Goal: Answer question/provide support: Share knowledge or assist other users

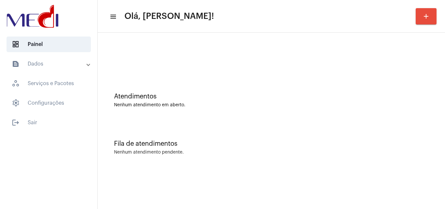
click at [356, 95] on div "Atendimentos" at bounding box center [271, 96] width 315 height 7
drag, startPoint x: 351, startPoint y: 138, endPoint x: 356, endPoint y: 137, distance: 5.0
click at [356, 137] on div "Fila de atendimentos Nenhum atendimento pendente." at bounding box center [271, 143] width 341 height 47
drag, startPoint x: 349, startPoint y: 70, endPoint x: 341, endPoint y: 63, distance: 10.5
click at [346, 69] on div at bounding box center [271, 54] width 341 height 37
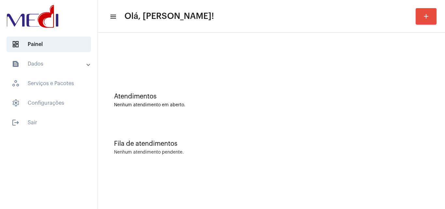
click at [316, 142] on div "Fila de atendimentos" at bounding box center [271, 143] width 315 height 7
click at [364, 107] on div "Atendimentos Nenhum atendimento em aberto." at bounding box center [271, 96] width 341 height 47
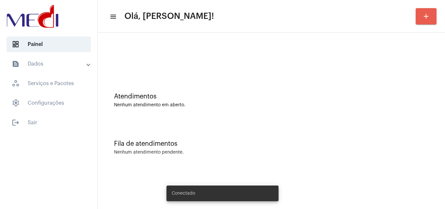
click at [427, 21] on button "add" at bounding box center [425, 16] width 21 height 16
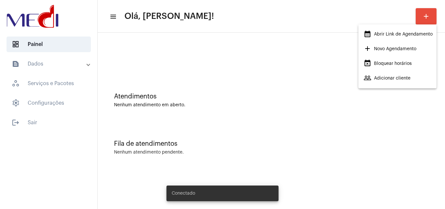
click at [390, 51] on span "add Novo Agendamento" at bounding box center [389, 49] width 53 height 12
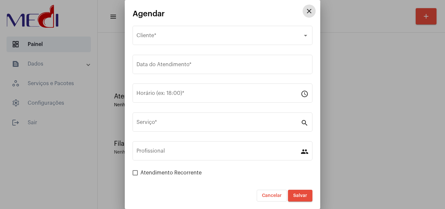
click at [309, 9] on button "close" at bounding box center [309, 11] width 13 height 13
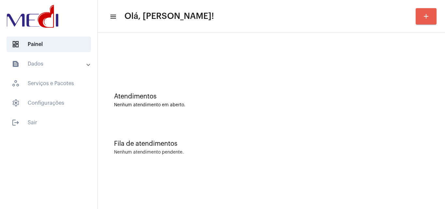
click at [427, 14] on mat-icon "add" at bounding box center [426, 16] width 8 height 8
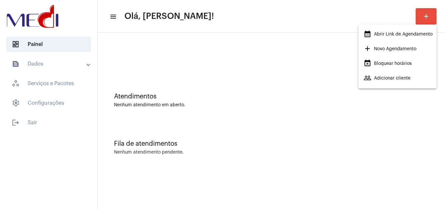
click at [401, 33] on span "calendar_month_outlined Abrir Link de Agendamento" at bounding box center [397, 34] width 69 height 12
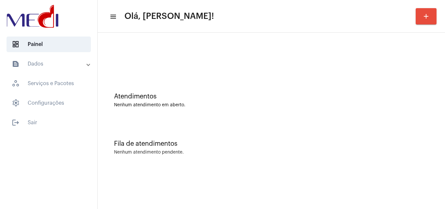
click at [332, 169] on div "Atendimentos Nenhum atendimento em aberto. Fila de atendimentos Nenhum atendime…" at bounding box center [271, 102] width 347 height 138
click at [380, 198] on mat-sidenav-content "menu Olá, [PERSON_NAME]! add Atendimentos Nenhum atendimento em aberto. Fila de…" at bounding box center [271, 104] width 347 height 209
click at [328, 185] on mat-sidenav-content "menu Olá, Karen! add Atendimentos Nenhum atendimento em aberto. Fila de atendim…" at bounding box center [271, 104] width 347 height 209
click at [360, 172] on mat-sidenav-content "menu Olá, [PERSON_NAME]! add Atendimentos Nenhum atendimento em aberto. Fila de…" at bounding box center [271, 104] width 347 height 209
click at [411, 10] on mat-toolbar-row "menu Olá, [PERSON_NAME]! add" at bounding box center [271, 16] width 347 height 21
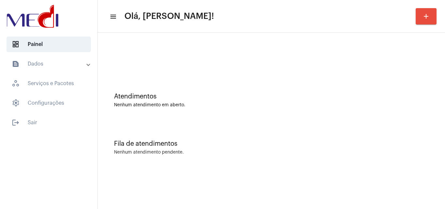
click at [338, 134] on div "Fila de atendimentos Nenhum atendimento pendente." at bounding box center [271, 143] width 341 height 47
click at [300, 167] on div "Fila de atendimentos Nenhum atendimento pendente." at bounding box center [271, 143] width 341 height 47
click at [364, 136] on div "Fila de atendimentos Nenhum atendimento pendente." at bounding box center [271, 143] width 341 height 47
click at [289, 141] on div "Fila de atendimentos" at bounding box center [271, 143] width 315 height 7
click at [320, 120] on div "Atendimentos Nenhum atendimento em aberto." at bounding box center [271, 96] width 341 height 47
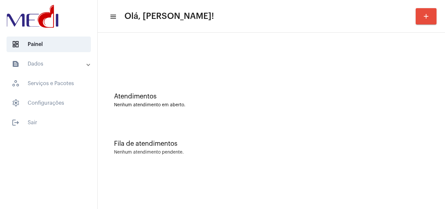
click at [292, 101] on div "Atendimentos Nenhum atendimento em aberto." at bounding box center [271, 100] width 315 height 15
click at [295, 100] on div "Atendimentos Nenhum atendimento em aberto." at bounding box center [271, 100] width 315 height 15
click at [374, 185] on mat-sidenav-content "menu Olá, Karen! add Atendimentos Nenhum atendimento em aberto. Fila de atendim…" at bounding box center [271, 104] width 347 height 209
drag, startPoint x: 343, startPoint y: 113, endPoint x: 348, endPoint y: 116, distance: 5.7
click at [344, 113] on div "Atendimentos Nenhum atendimento em aberto." at bounding box center [271, 96] width 341 height 47
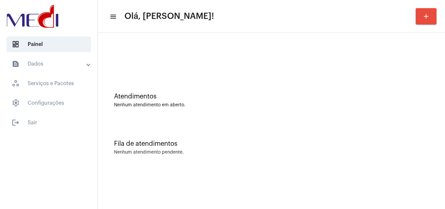
click at [330, 155] on div "Fila de atendimentos Nenhum atendimento pendente." at bounding box center [271, 143] width 341 height 47
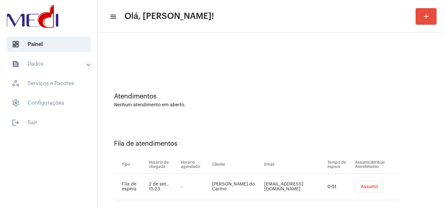
click at [369, 192] on td "Assumir" at bounding box center [376, 187] width 46 height 26
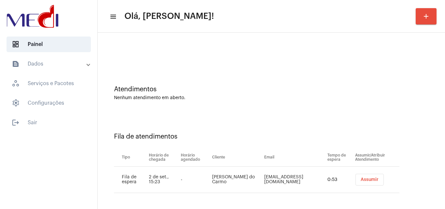
scroll to position [9, 0]
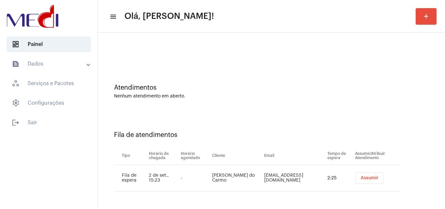
click at [288, 113] on div "Fila de atendimentos Tipo Horário de chegada Horário agendado Cliente Email Tem…" at bounding box center [271, 159] width 341 height 94
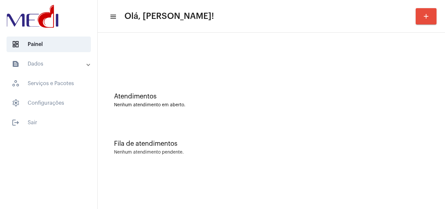
click at [395, 154] on div "Nenhum atendimento pendente." at bounding box center [271, 152] width 315 height 5
click at [318, 155] on div "Fila de atendimentos Nenhum atendimento pendente." at bounding box center [271, 143] width 341 height 47
click at [335, 164] on div "Fila de atendimentos Nenhum atendimento pendente." at bounding box center [271, 143] width 341 height 47
click at [401, 180] on mat-sidenav-content "menu Olá, Karen! add Atendimentos Nenhum atendimento em aberto. Fila de atendim…" at bounding box center [271, 104] width 347 height 209
click at [313, 185] on mat-sidenav-content "menu Olá, [PERSON_NAME]! add Atendimentos Nenhum atendimento em aberto. Fila de…" at bounding box center [271, 104] width 347 height 209
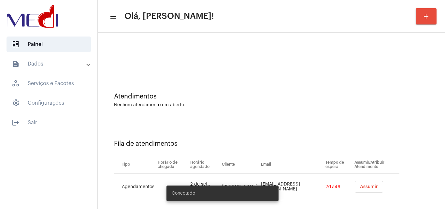
click at [360, 187] on span "Assumir" at bounding box center [369, 186] width 18 height 5
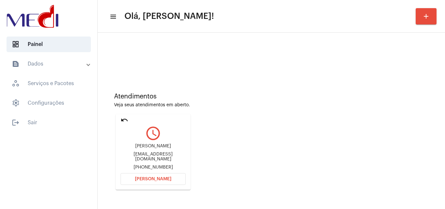
scroll to position [46, 0]
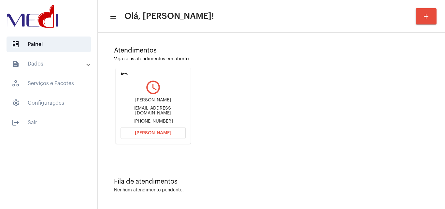
click at [145, 111] on div "Adysondomingos202@gmail.com" at bounding box center [152, 111] width 65 height 10
copy div "Adysondomingos202@gmail.com"
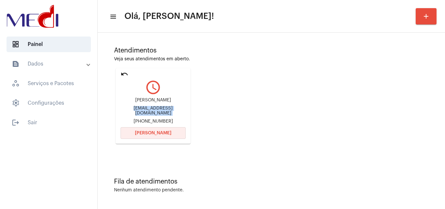
click at [151, 133] on span "Abrir Chamada" at bounding box center [153, 133] width 36 height 5
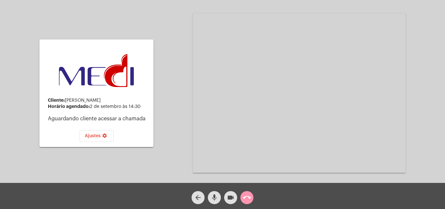
click at [247, 197] on mat-icon "call_end" at bounding box center [247, 197] width 8 height 8
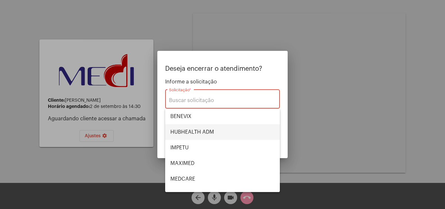
click at [204, 128] on span "HUBHEALTH ADM" at bounding box center [222, 132] width 104 height 16
type input "HUBHEALTH ADM"
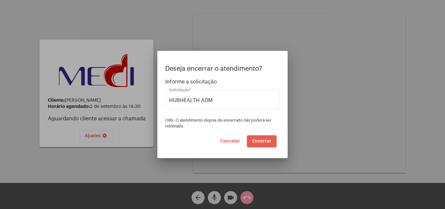
click at [261, 140] on span "Encerrar" at bounding box center [261, 141] width 19 height 5
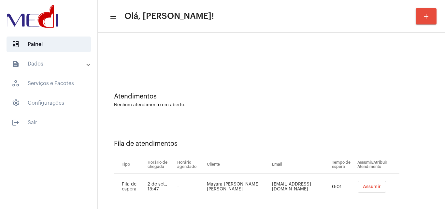
click at [363, 187] on span "Assumir" at bounding box center [372, 186] width 18 height 5
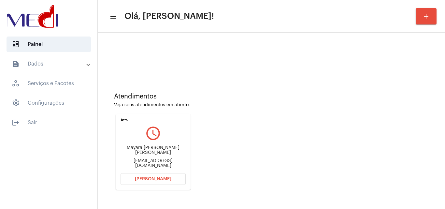
click at [154, 159] on div "aclace@hotmail.com" at bounding box center [152, 163] width 65 height 10
copy mat-card-content "aclace@hotmail.com Abrir Chamada"
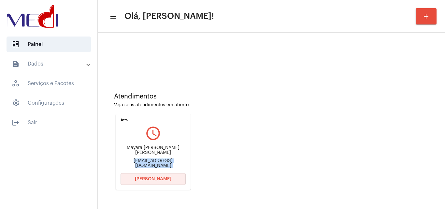
click at [163, 176] on button "Abrir Chamada" at bounding box center [152, 179] width 65 height 12
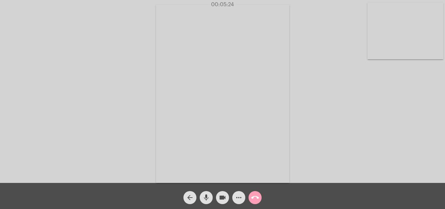
click at [258, 196] on mat-icon "call_end" at bounding box center [255, 197] width 8 height 8
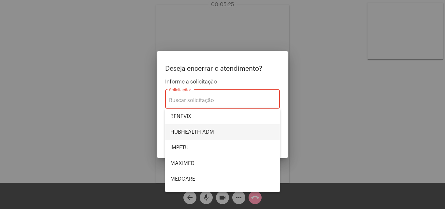
click at [201, 129] on span "HUBHEALTH ADM" at bounding box center [222, 132] width 104 height 16
type input "HUBHEALTH ADM"
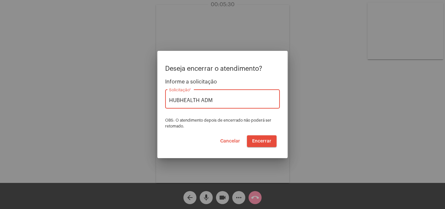
click at [232, 141] on span "Cancelar" at bounding box center [230, 141] width 20 height 5
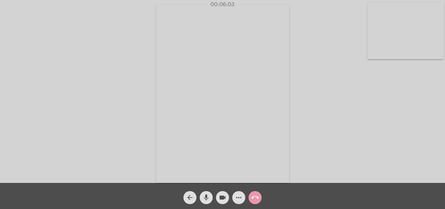
click at [256, 197] on mat-icon "call_end" at bounding box center [255, 197] width 8 height 8
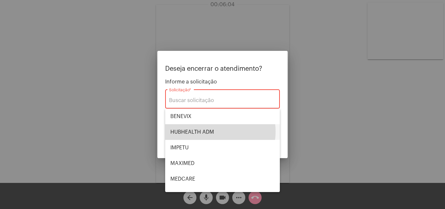
click at [214, 131] on span "HUBHEALTH ADM" at bounding box center [222, 132] width 104 height 16
type input "HUBHEALTH ADM"
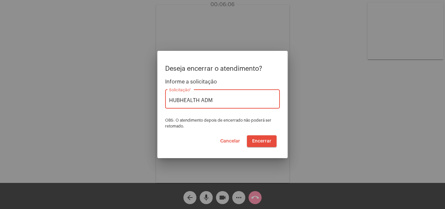
click at [253, 140] on span "Encerrar" at bounding box center [261, 141] width 19 height 5
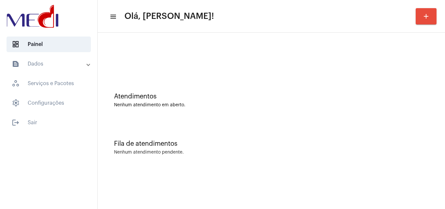
click at [393, 100] on div "Atendimentos Nenhum atendimento em aberto." at bounding box center [271, 100] width 315 height 15
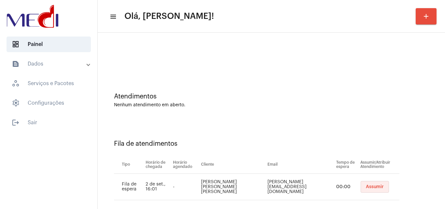
click at [365, 184] on button "Assumir" at bounding box center [374, 187] width 28 height 12
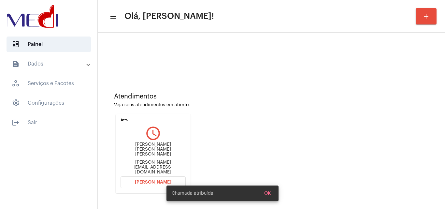
click at [156, 162] on div "lucas.jlailuminacoes@gmail.com" at bounding box center [152, 167] width 65 height 15
copy mat-card-content "lucas.jlailuminacoes@gmail.com Abrir Chamada"
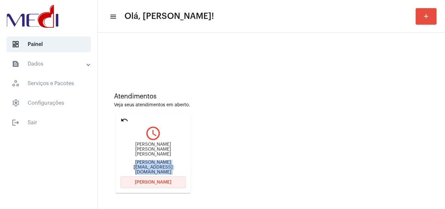
click at [157, 181] on button "Abrir Chamada" at bounding box center [152, 182] width 65 height 12
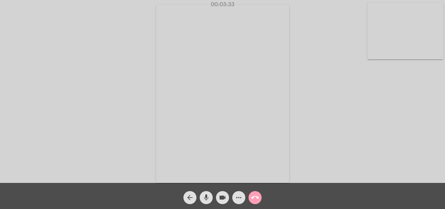
click at [258, 199] on mat-icon "call_end" at bounding box center [255, 197] width 8 height 8
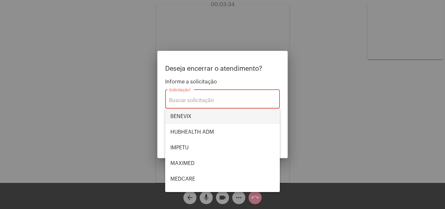
click at [191, 118] on span "BENEVIX" at bounding box center [222, 116] width 104 height 16
type input "BENEVIX"
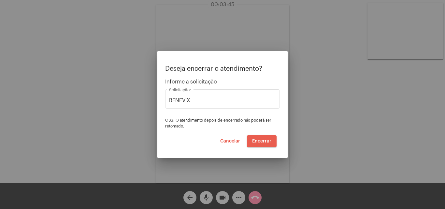
click at [264, 139] on span "Encerrar" at bounding box center [261, 141] width 19 height 5
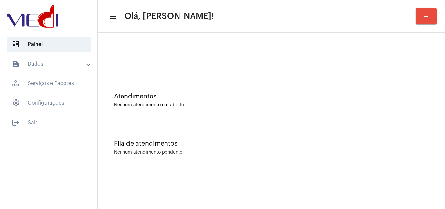
click at [327, 142] on div "Fila de atendimentos" at bounding box center [271, 143] width 315 height 7
click at [335, 134] on div "Fila de atendimentos Nenhum atendimento pendente." at bounding box center [271, 143] width 341 height 47
click at [373, 113] on div "Atendimentos Nenhum atendimento em aberto." at bounding box center [271, 96] width 341 height 47
click at [325, 118] on div "Atendimentos Nenhum atendimento em aberto." at bounding box center [271, 96] width 341 height 47
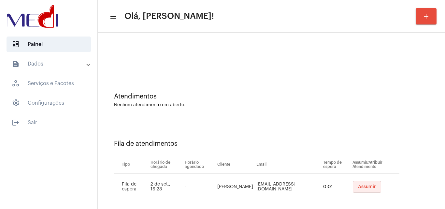
drag, startPoint x: 354, startPoint y: 187, endPoint x: 354, endPoint y: 183, distance: 4.0
click at [354, 183] on button "Assumir" at bounding box center [367, 187] width 28 height 12
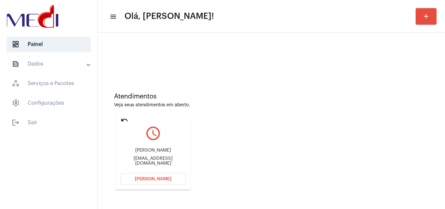
click at [161, 160] on div "hoolanda@hotmail.com" at bounding box center [152, 161] width 65 height 10
copy mat-card-content "hoolanda@hotmail.com Abrir Chamada"
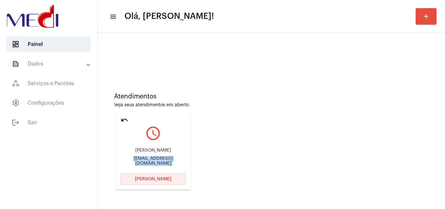
click at [153, 180] on span "Abrir Chamada" at bounding box center [153, 178] width 36 height 5
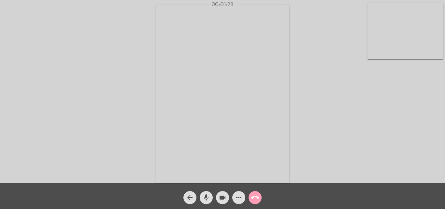
click at [257, 198] on mat-icon "call_end" at bounding box center [255, 197] width 8 height 8
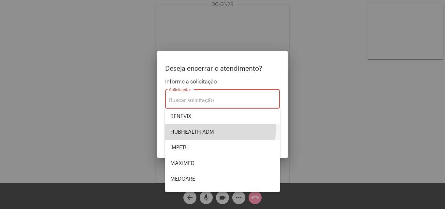
click at [203, 128] on span "HUBHEALTH ADM" at bounding box center [222, 132] width 104 height 16
type input "HUBHEALTH ADM"
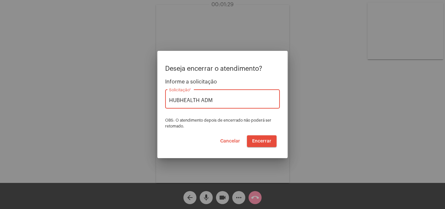
click at [260, 140] on span "Encerrar" at bounding box center [261, 141] width 19 height 5
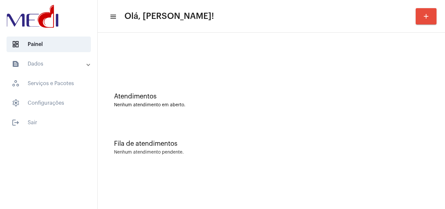
click at [359, 185] on mat-sidenav-content "menu Olá, Karen! add Atendimentos Nenhum atendimento em aberto. Fila de atendim…" at bounding box center [271, 104] width 347 height 209
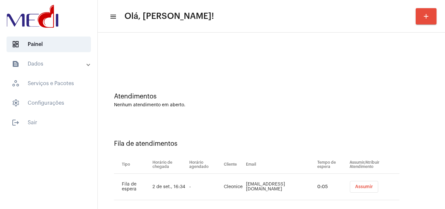
click at [356, 180] on td "Assumir" at bounding box center [373, 187] width 51 height 26
click at [357, 185] on span "Assumir" at bounding box center [364, 186] width 18 height 5
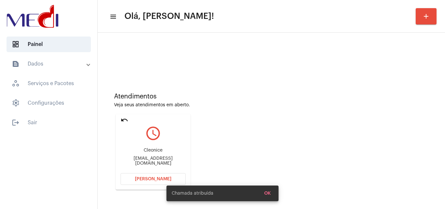
scroll to position [46, 0]
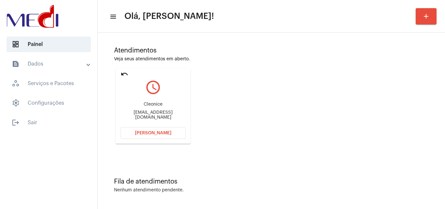
click at [174, 115] on div "Cleomathicolinas@hotmail.com" at bounding box center [152, 115] width 65 height 10
copy mat-card-content "Cleomathicolinas@hotmail.com Abrir Chamada"
click at [159, 134] on span "Abrir Chamada" at bounding box center [153, 133] width 36 height 5
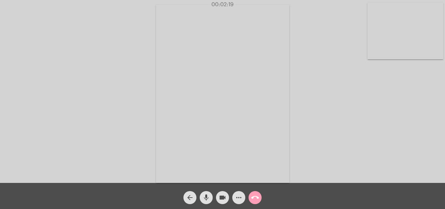
click at [257, 194] on mat-icon "call_end" at bounding box center [255, 197] width 8 height 8
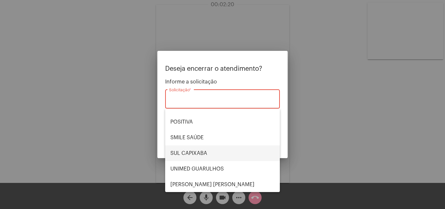
scroll to position [73, 0]
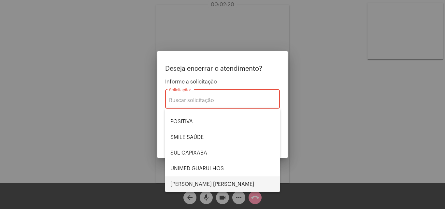
click at [204, 177] on span "[PERSON_NAME] [PERSON_NAME]" at bounding box center [222, 184] width 104 height 16
type input "[PERSON_NAME] [PERSON_NAME]"
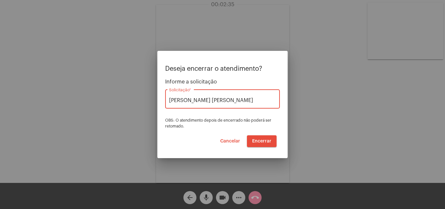
click at [268, 141] on span "Encerrar" at bounding box center [261, 141] width 19 height 5
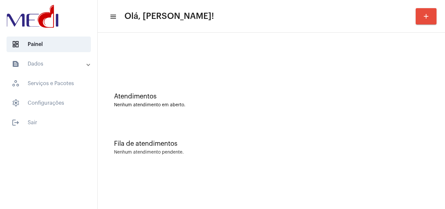
click at [390, 109] on div "Atendimentos Nenhum atendimento em aberto." at bounding box center [271, 96] width 341 height 47
click at [295, 119] on div "Atendimentos Nenhum atendimento em aberto." at bounding box center [271, 96] width 341 height 47
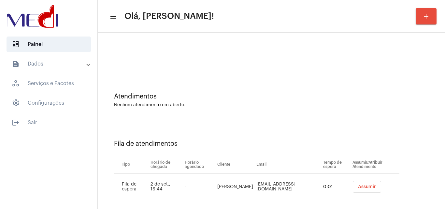
click at [358, 185] on span "Assumir" at bounding box center [367, 186] width 18 height 5
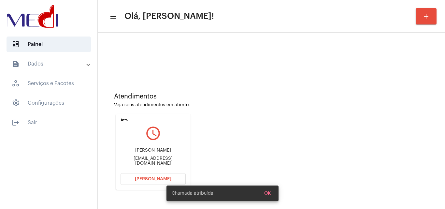
click at [150, 161] on div "rasfree@hotmail.com" at bounding box center [152, 161] width 65 height 10
copy mat-card-content "rasfree@hotmail.com Abrir Chamada"
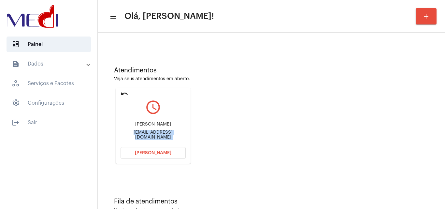
scroll to position [46, 0]
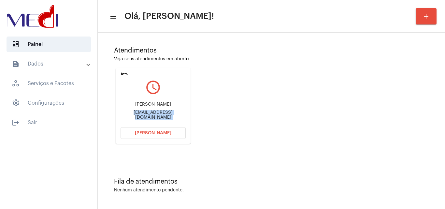
click at [155, 138] on button "Abrir Chamada" at bounding box center [152, 133] width 65 height 12
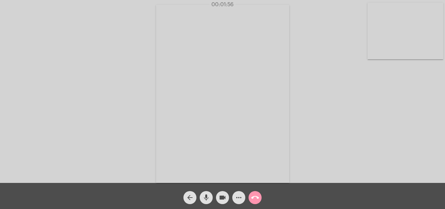
click at [258, 198] on mat-icon "call_end" at bounding box center [255, 197] width 8 height 8
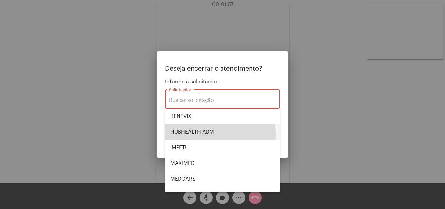
click at [202, 134] on span "HUBHEALTH ADM" at bounding box center [222, 132] width 104 height 16
type input "HUBHEALTH ADM"
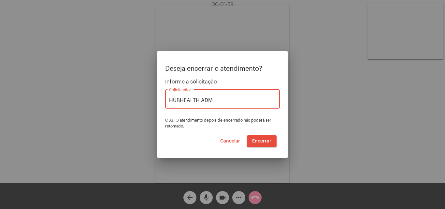
click at [261, 140] on span "Encerrar" at bounding box center [261, 141] width 19 height 5
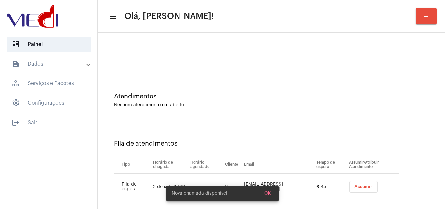
scroll to position [9, 0]
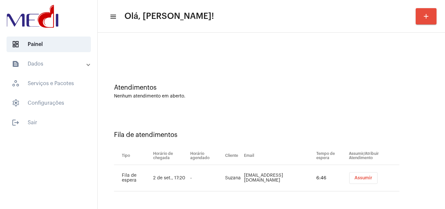
click at [348, 184] on td "Assumir" at bounding box center [373, 178] width 52 height 26
click at [357, 177] on span "Assumir" at bounding box center [363, 178] width 18 height 5
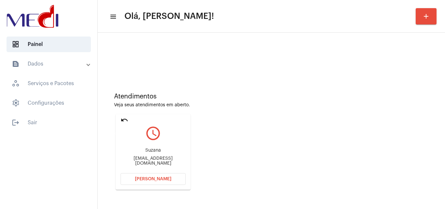
click at [125, 120] on mat-icon "undo" at bounding box center [124, 120] width 8 height 8
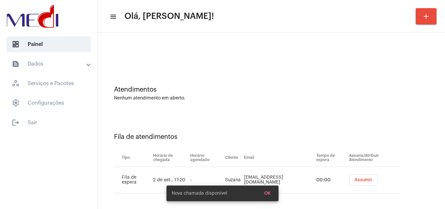
scroll to position [9, 0]
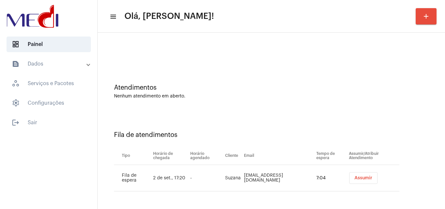
click at [354, 178] on span "Assumir" at bounding box center [363, 178] width 18 height 5
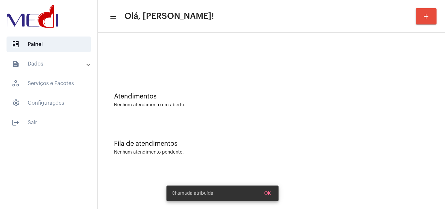
scroll to position [0, 0]
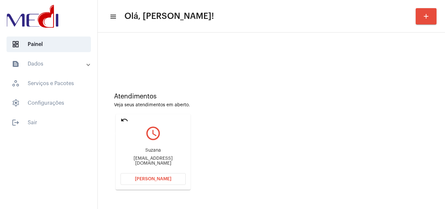
click at [127, 119] on mat-icon "undo" at bounding box center [124, 120] width 8 height 8
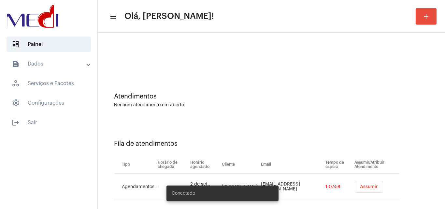
click at [361, 187] on span "Assumir" at bounding box center [369, 186] width 18 height 5
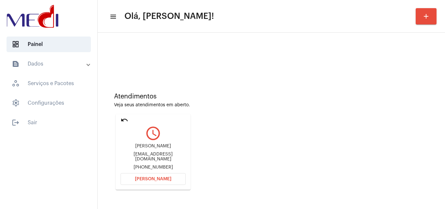
click at [167, 186] on mat-card "undo query_builder [PERSON_NAME] [EMAIL_ADDRESS][DOMAIN_NAME] [PHONE_NUMBER] [P…" at bounding box center [153, 152] width 75 height 76
click at [162, 180] on span "Abrir Chamada" at bounding box center [153, 178] width 36 height 5
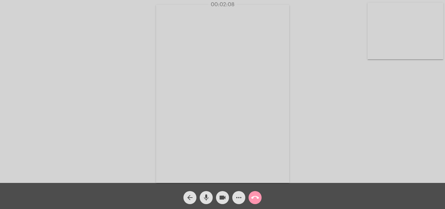
click at [254, 193] on span "call_end" at bounding box center [255, 197] width 8 height 13
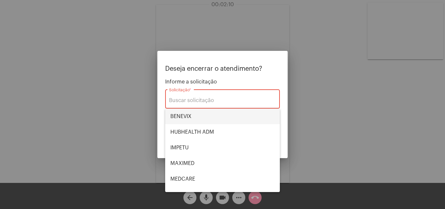
click at [201, 119] on span "BENEVIX" at bounding box center [222, 116] width 104 height 16
type input "BENEVIX"
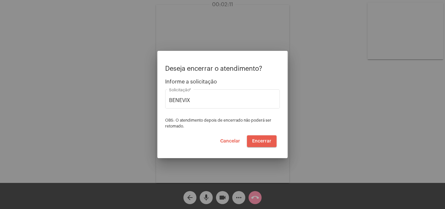
click at [260, 136] on button "Encerrar" at bounding box center [262, 141] width 30 height 12
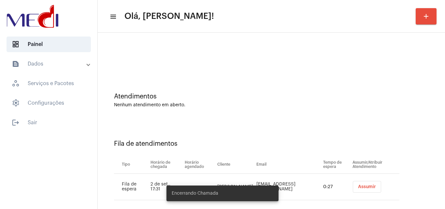
click at [372, 183] on button "Assumir" at bounding box center [367, 187] width 28 height 12
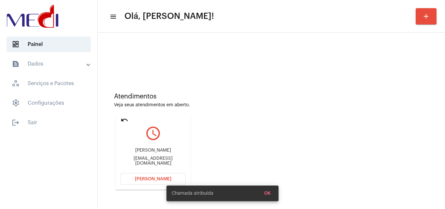
click at [170, 159] on div "Natashaferreiraramos092@gmail.com" at bounding box center [152, 161] width 65 height 10
copy mat-card-content "Natashaferreiraramos092@gmail.com Abrir Chamada"
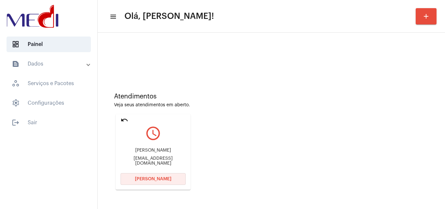
click at [159, 178] on span "Abrir Chamada" at bounding box center [153, 178] width 36 height 5
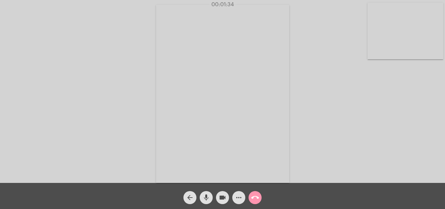
click at [254, 200] on mat-icon "call_end" at bounding box center [255, 197] width 8 height 8
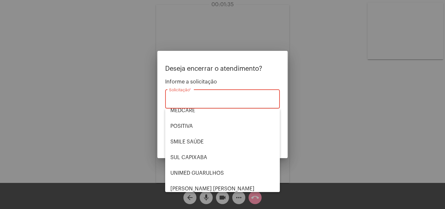
scroll to position [73, 0]
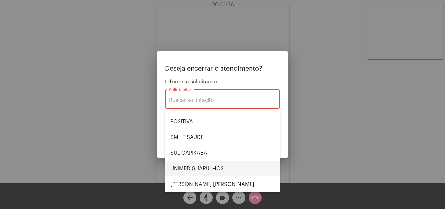
click at [216, 170] on span "UNIMED GUARULHOS" at bounding box center [222, 169] width 104 height 16
type input "UNIMED GUARULHOS"
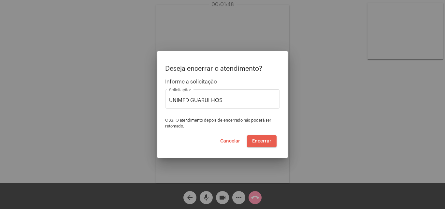
click at [265, 140] on span "Encerrar" at bounding box center [261, 141] width 19 height 5
